Goal: Task Accomplishment & Management: Use online tool/utility

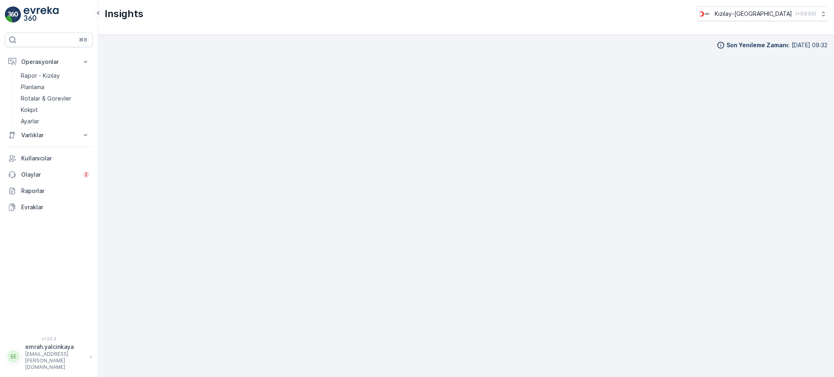
scroll to position [9, 0]
click at [49, 60] on p "Operasyonlar" at bounding box center [48, 62] width 55 height 8
click at [46, 97] on p "Rotalar & Görevler" at bounding box center [46, 99] width 51 height 8
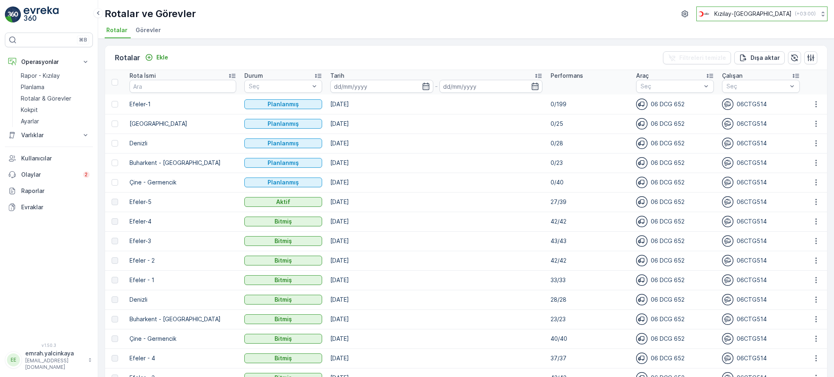
click at [795, 14] on p "( +03:00 )" at bounding box center [805, 14] width 21 height 7
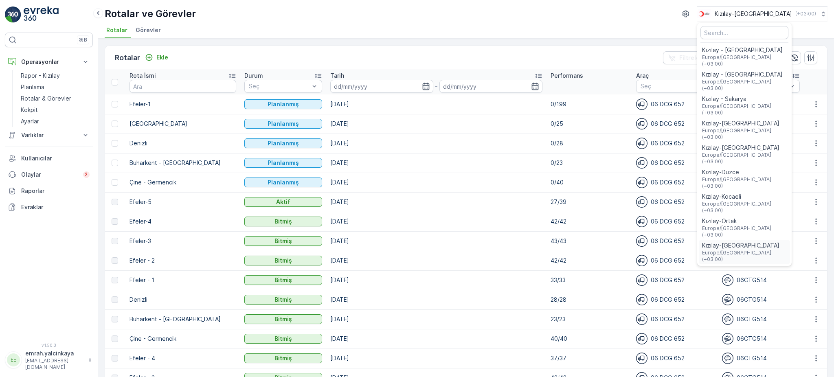
click at [776, 242] on span "Kızılay-[GEOGRAPHIC_DATA]" at bounding box center [744, 246] width 85 height 8
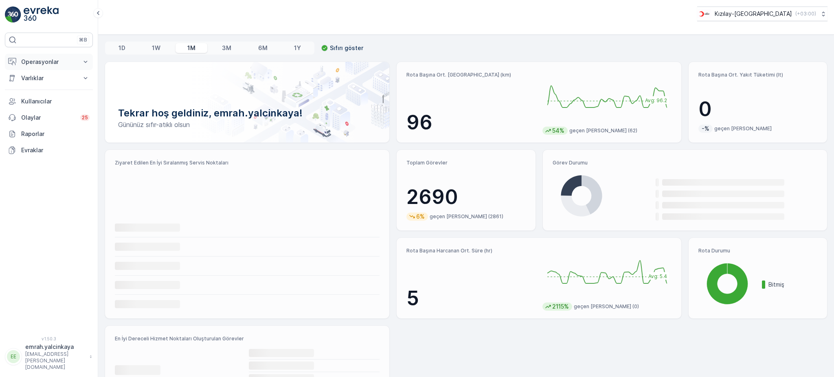
click at [30, 64] on p "Operasyonlar" at bounding box center [48, 62] width 55 height 8
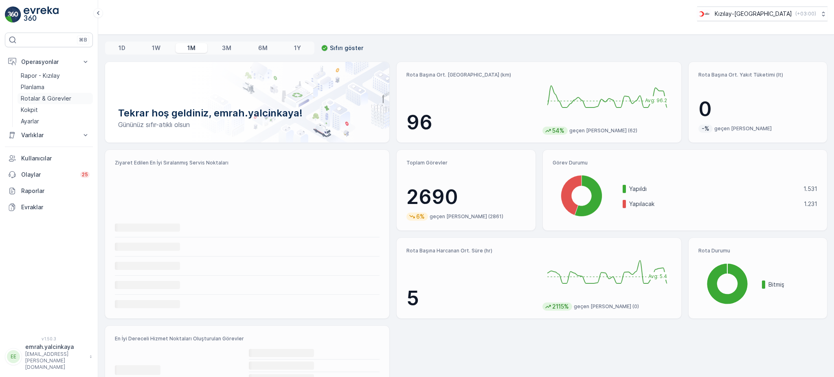
click at [45, 100] on p "Rotalar & Görevler" at bounding box center [46, 99] width 51 height 8
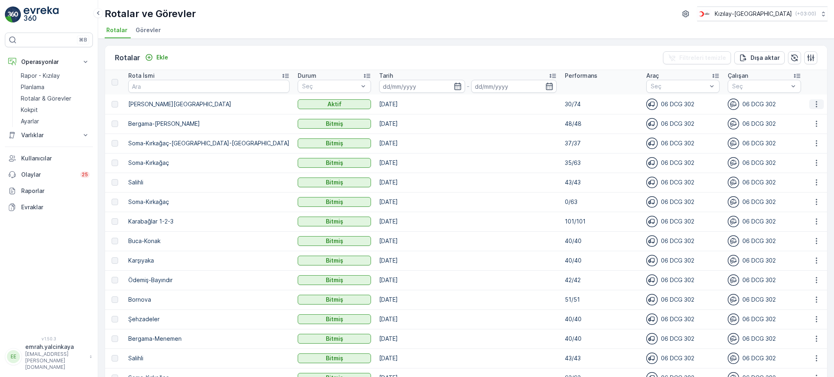
click at [818, 103] on icon "button" at bounding box center [817, 104] width 8 height 8
click at [805, 126] on span "Rota Takibini Görüntüle" at bounding box center [798, 127] width 64 height 8
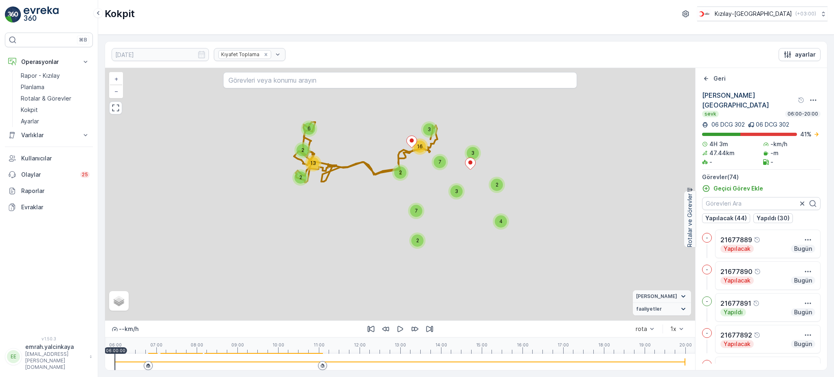
click at [309, 363] on div at bounding box center [400, 362] width 571 height 16
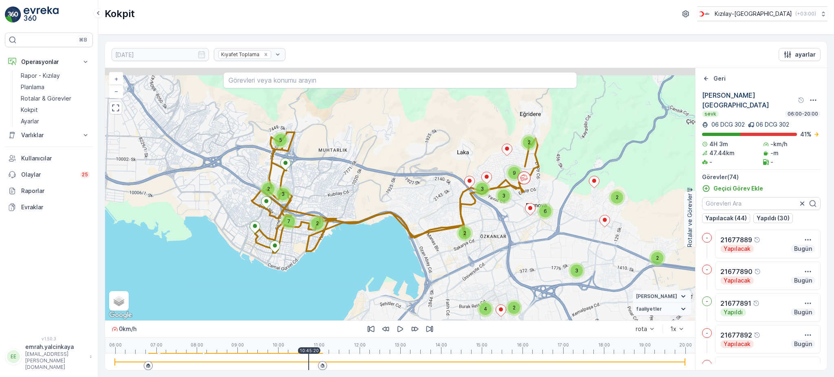
drag, startPoint x: 448, startPoint y: 191, endPoint x: 505, endPoint y: 233, distance: 71.0
click at [512, 235] on div "5 2 3 2 7 4 2 3 2 6 2 2 4 2 2 3 3 9 + − Uydu Yol haritası Arazi Karışık Leaflet…" at bounding box center [400, 194] width 590 height 253
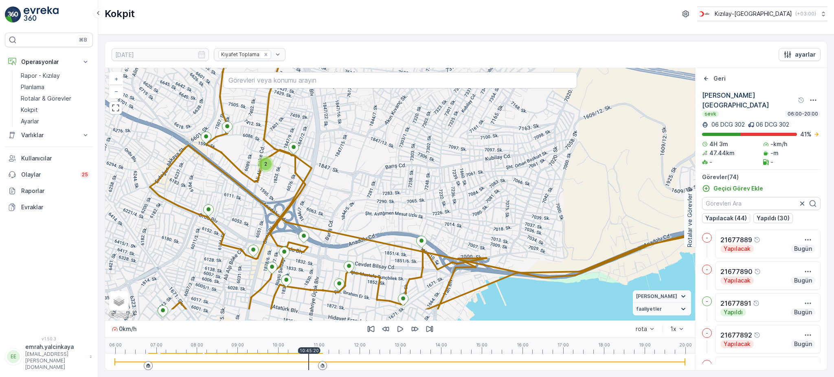
drag, startPoint x: 317, startPoint y: 197, endPoint x: 333, endPoint y: 161, distance: 39.5
click at [333, 161] on div "2 2 2 2 2 2 2 2 + − Uydu Yol haritası Arazi Karışık Leaflet Klavye kısayolları …" at bounding box center [400, 194] width 590 height 253
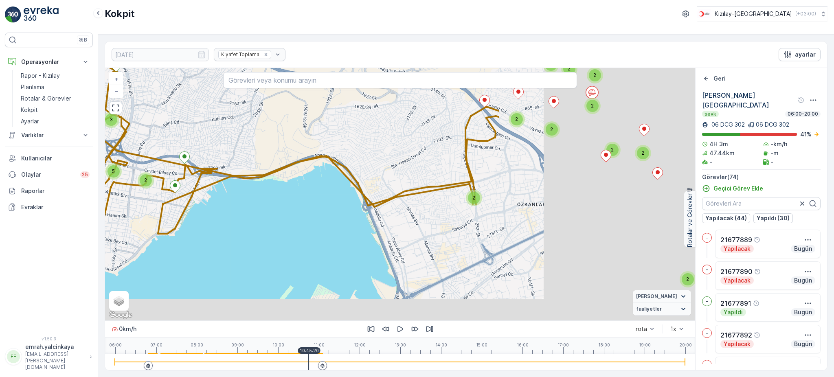
drag, startPoint x: 539, startPoint y: 233, endPoint x: 283, endPoint y: 166, distance: 264.0
click at [283, 166] on div "2 2 2 3 2 5 2 2 2 2 2 2 2 2 3 2 2 2 2 3 2 2 2 + − Uydu Yol haritası Arazi Karış…" at bounding box center [400, 194] width 590 height 253
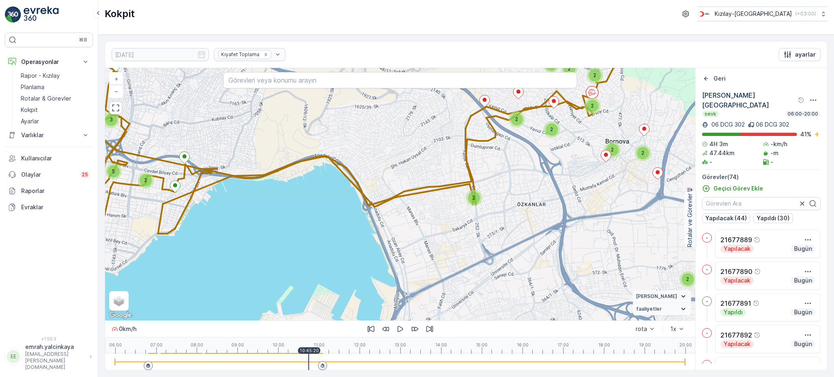
click at [147, 366] on icon at bounding box center [149, 366] width 4 height 4
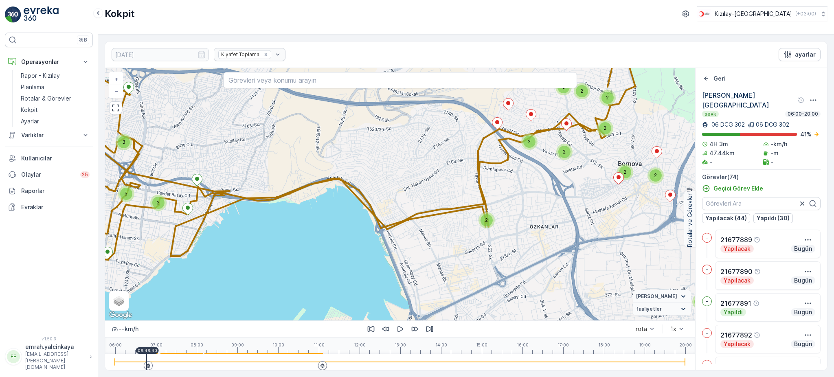
drag, startPoint x: 436, startPoint y: 235, endPoint x: 451, endPoint y: 260, distance: 28.5
click at [450, 259] on div "2 2 2 3 2 5 2 2 2 2 2 2 2 2 3 2 2 2 2 3 2 2 2 + − Uydu Yol haritası Arazi Karış…" at bounding box center [400, 194] width 590 height 253
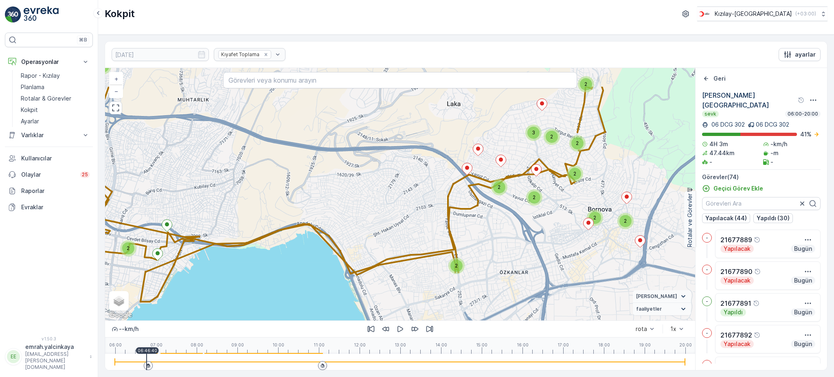
drag, startPoint x: 552, startPoint y: 199, endPoint x: 521, endPoint y: 243, distance: 54.3
click at [521, 243] on div "2 2 2 3 2 5 2 2 2 2 2 2 2 2 3 2 2 2 2 3 2 2 2 + − Uydu Yol haritası Arazi Karış…" at bounding box center [400, 194] width 590 height 253
click at [399, 327] on icon "button" at bounding box center [401, 329] width 6 height 6
click at [402, 330] on icon "button" at bounding box center [400, 329] width 5 height 7
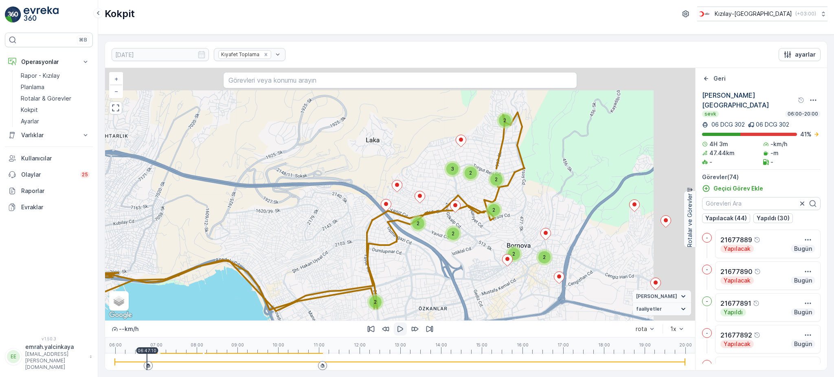
drag, startPoint x: 548, startPoint y: 248, endPoint x: 460, endPoint y: 267, distance: 90.0
click at [467, 280] on div "2 2 2 3 2 5 2 2 2 2 2 2 2 2 3 2 2 2 2 3 2 2 2 + − Uydu Yol haritası Arazi Karış…" at bounding box center [400, 194] width 590 height 253
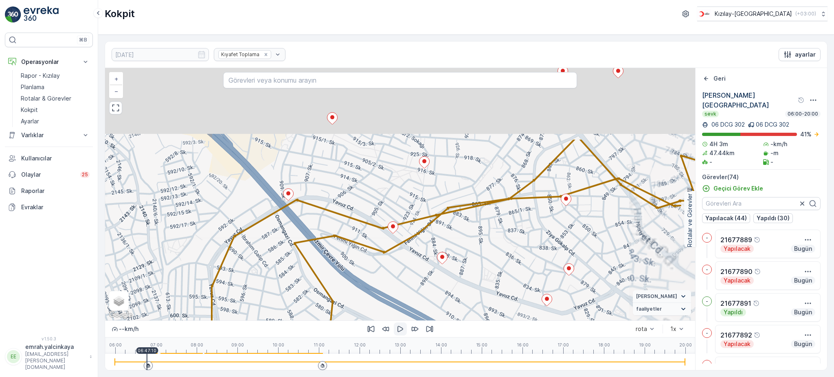
drag, startPoint x: 454, startPoint y: 193, endPoint x: 407, endPoint y: 290, distance: 107.3
click at [407, 290] on div "2 2 + − Uydu Yol haritası Arazi Karışık Leaflet Klavye kısayolları Harita Veril…" at bounding box center [400, 194] width 590 height 253
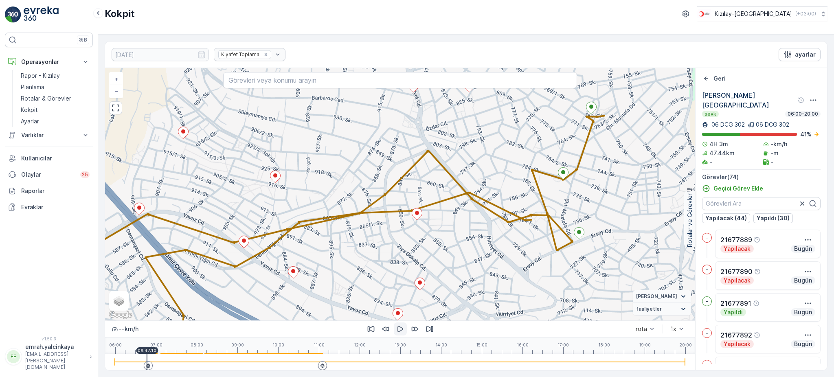
drag, startPoint x: 623, startPoint y: 219, endPoint x: 441, endPoint y: 217, distance: 182.1
click at [474, 233] on div "2 2 + − Uydu Yol haritası Arazi Karışık Leaflet Klavye kısayolları Harita Veril…" at bounding box center [400, 194] width 590 height 253
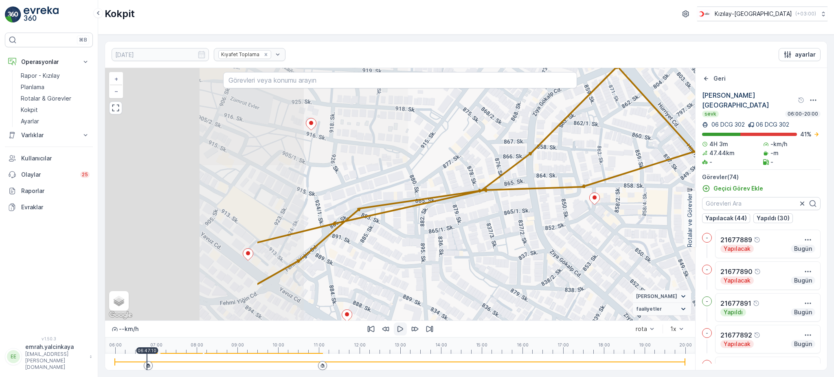
drag, startPoint x: 358, startPoint y: 265, endPoint x: 563, endPoint y: 225, distance: 208.0
click at [563, 225] on div "2 2 + − Uydu Yol haritası Arazi Karışık Leaflet Klavye kısayolları Harita Veril…" at bounding box center [400, 194] width 590 height 253
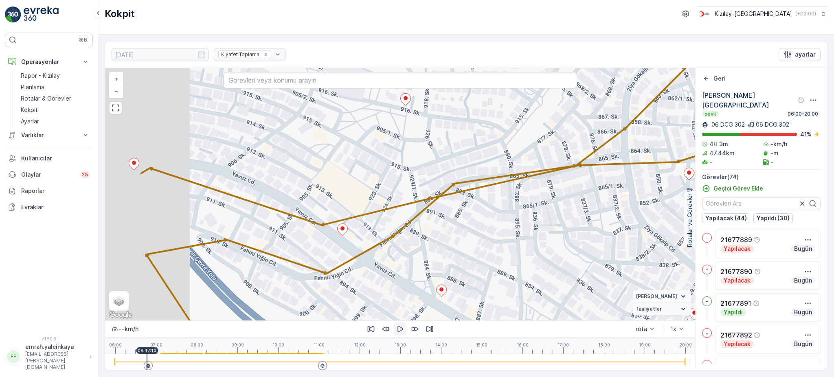
drag, startPoint x: 311, startPoint y: 282, endPoint x: 405, endPoint y: 256, distance: 97.9
click at [407, 255] on div "2 2 + − Uydu Yol haritası Arazi Karışık Leaflet Klavye kısayolları Harita Veril…" at bounding box center [400, 194] width 590 height 253
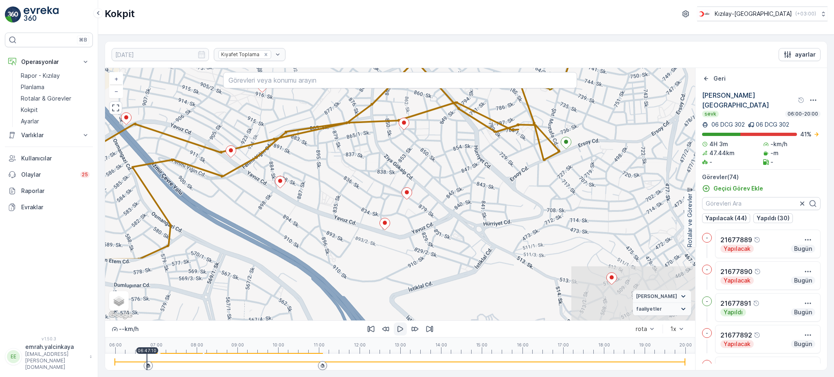
drag, startPoint x: 471, startPoint y: 245, endPoint x: 405, endPoint y: 169, distance: 100.2
click at [405, 169] on div "2 2 + − Uydu Yol haritası Arazi Karışık Leaflet Klavye kısayolları Harita Veril…" at bounding box center [400, 194] width 590 height 253
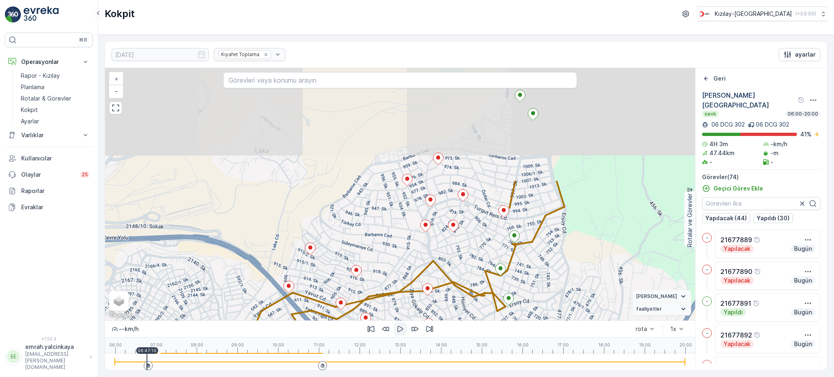
drag, startPoint x: 489, startPoint y: 180, endPoint x: 488, endPoint y: 319, distance: 138.5
click at [488, 319] on div "2 2 2 2 2 2 2 2 + − Uydu Yol haritası Arazi Karışık Leaflet Klavye kısayolları …" at bounding box center [400, 194] width 590 height 253
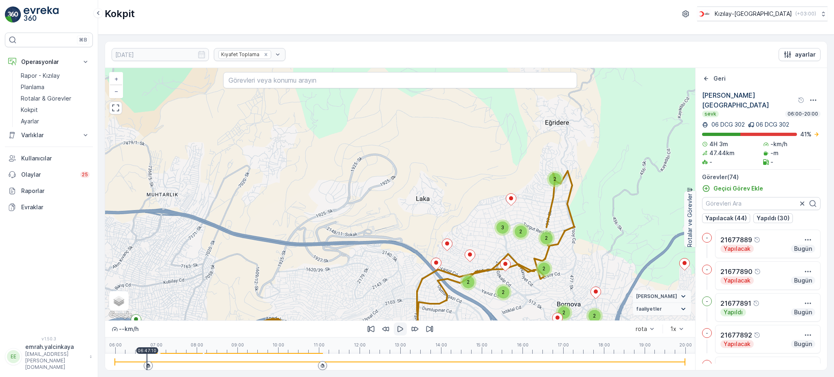
drag, startPoint x: 544, startPoint y: 268, endPoint x: 585, endPoint y: 244, distance: 47.5
click at [583, 253] on div "2 2 2 3 2 5 2 2 2 2 2 2 2 2 3 2 2 2 2 3 2 2 2 + − Uydu Yol haritası Arazi Karış…" at bounding box center [400, 194] width 590 height 253
